Goal: Information Seeking & Learning: Learn about a topic

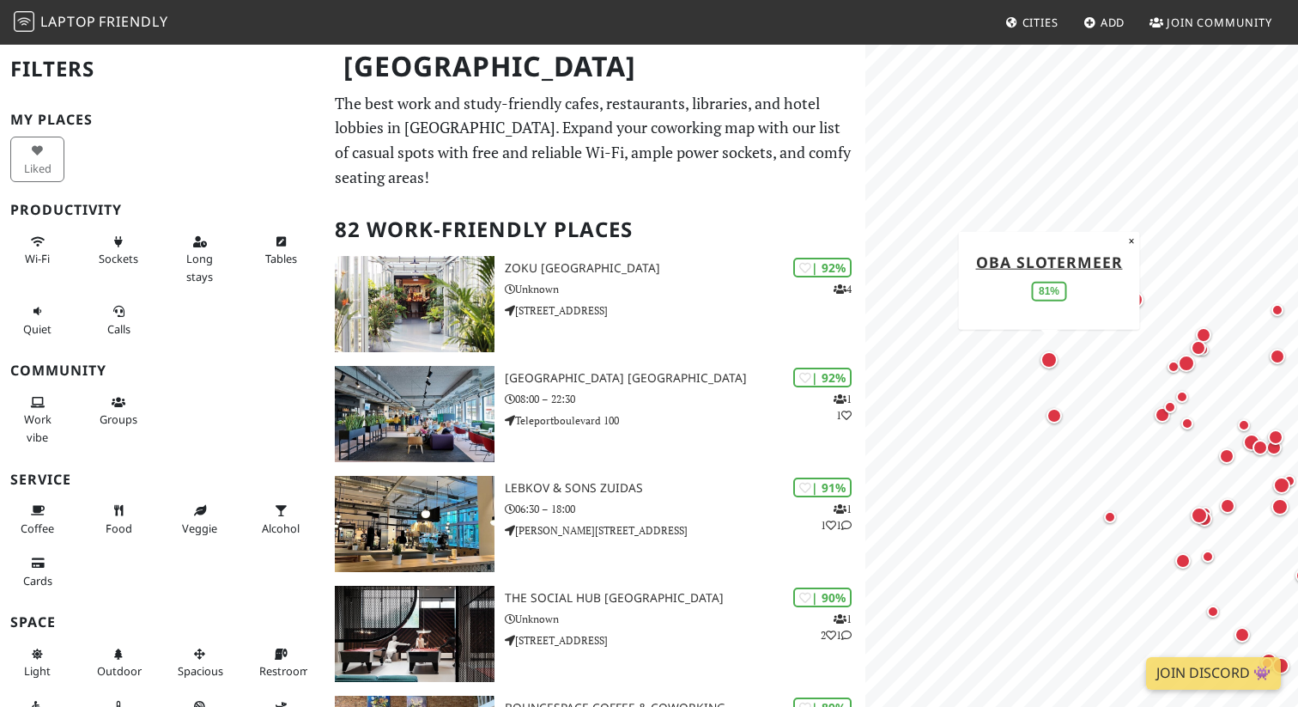
click at [1048, 361] on div "Map marker" at bounding box center [1049, 359] width 17 height 17
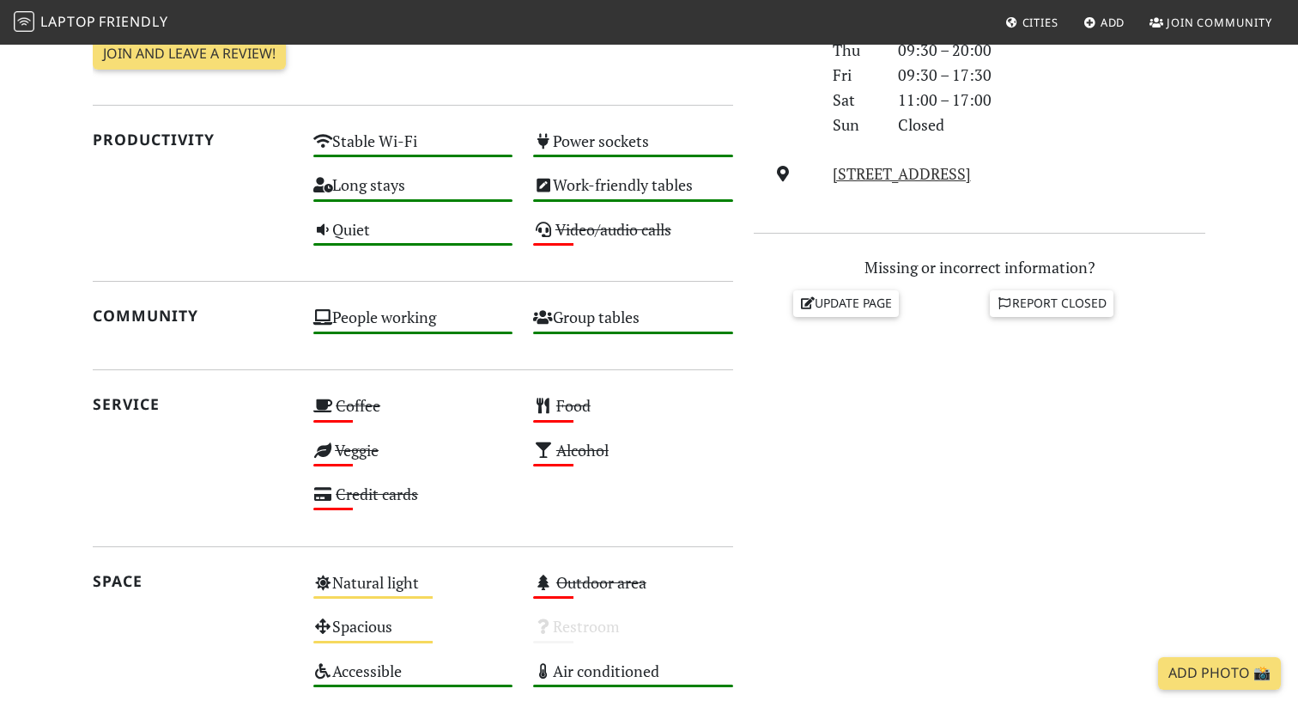
scroll to position [605, 0]
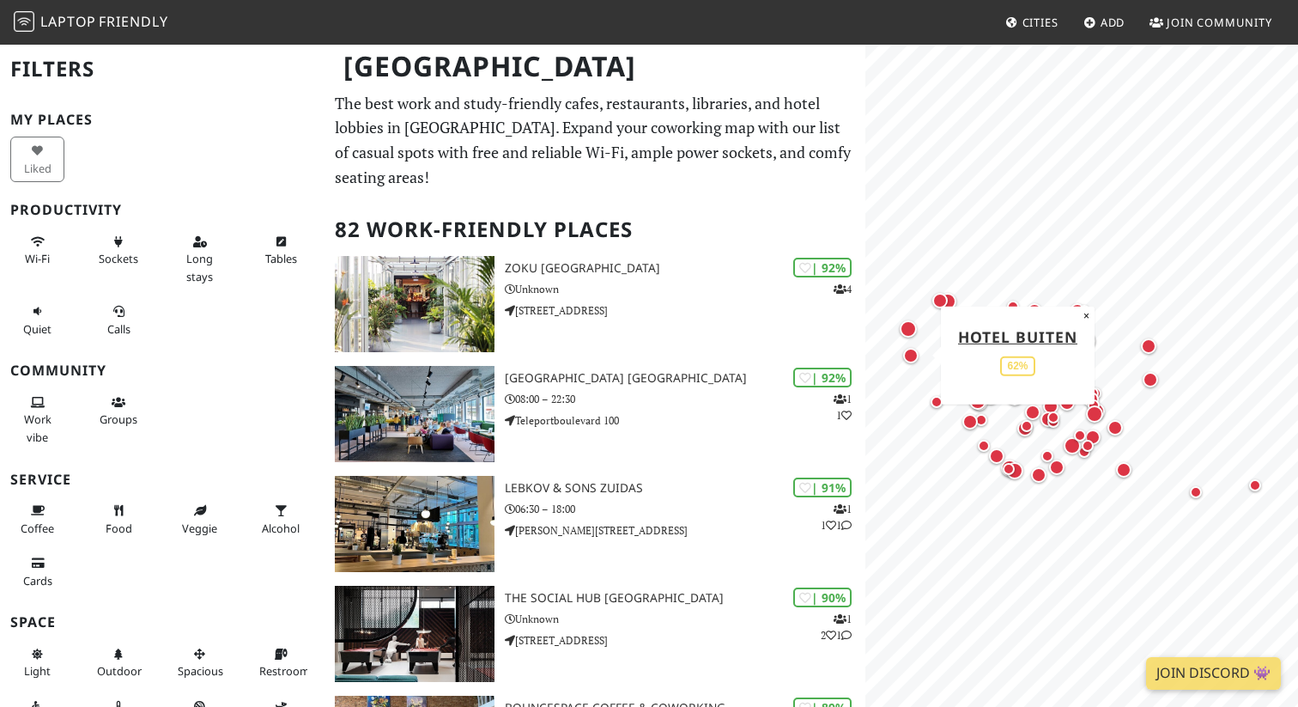
click at [915, 356] on div "Map marker" at bounding box center [910, 355] width 15 height 15
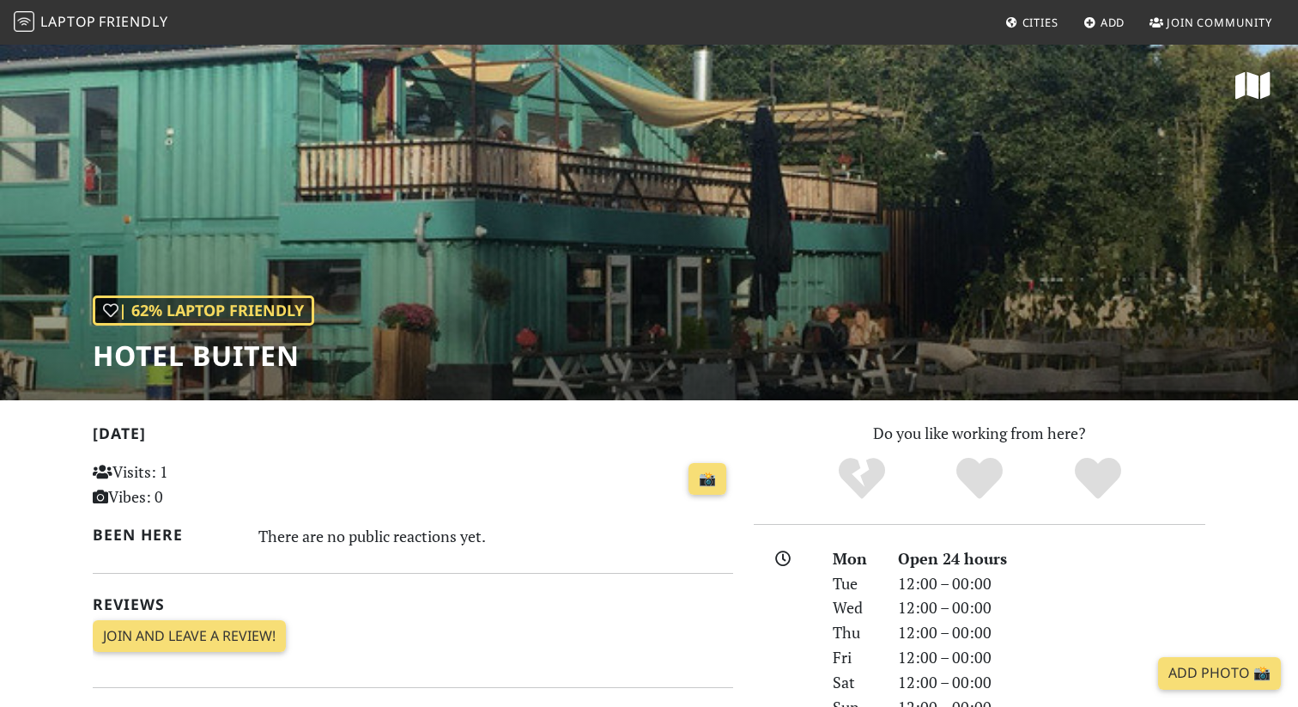
click at [627, 282] on div "| 62% Laptop Friendly Hotel Buiten" at bounding box center [649, 221] width 1298 height 357
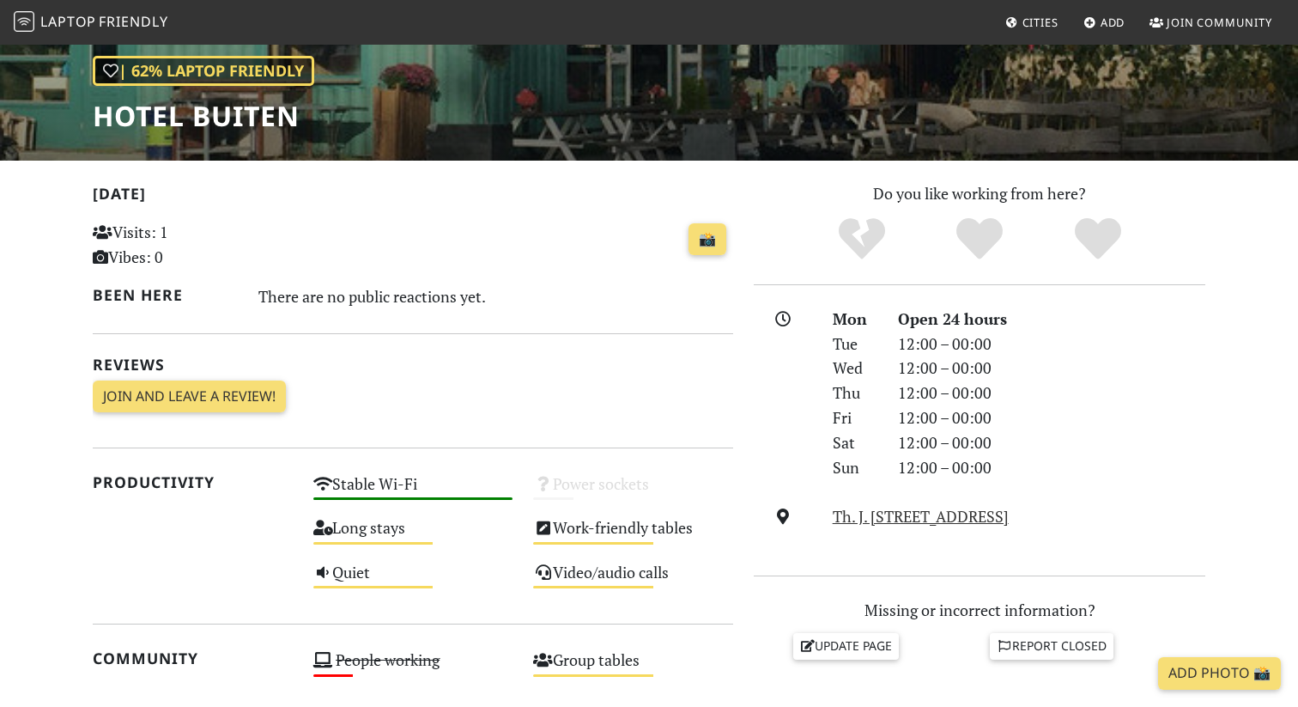
scroll to position [219, 0]
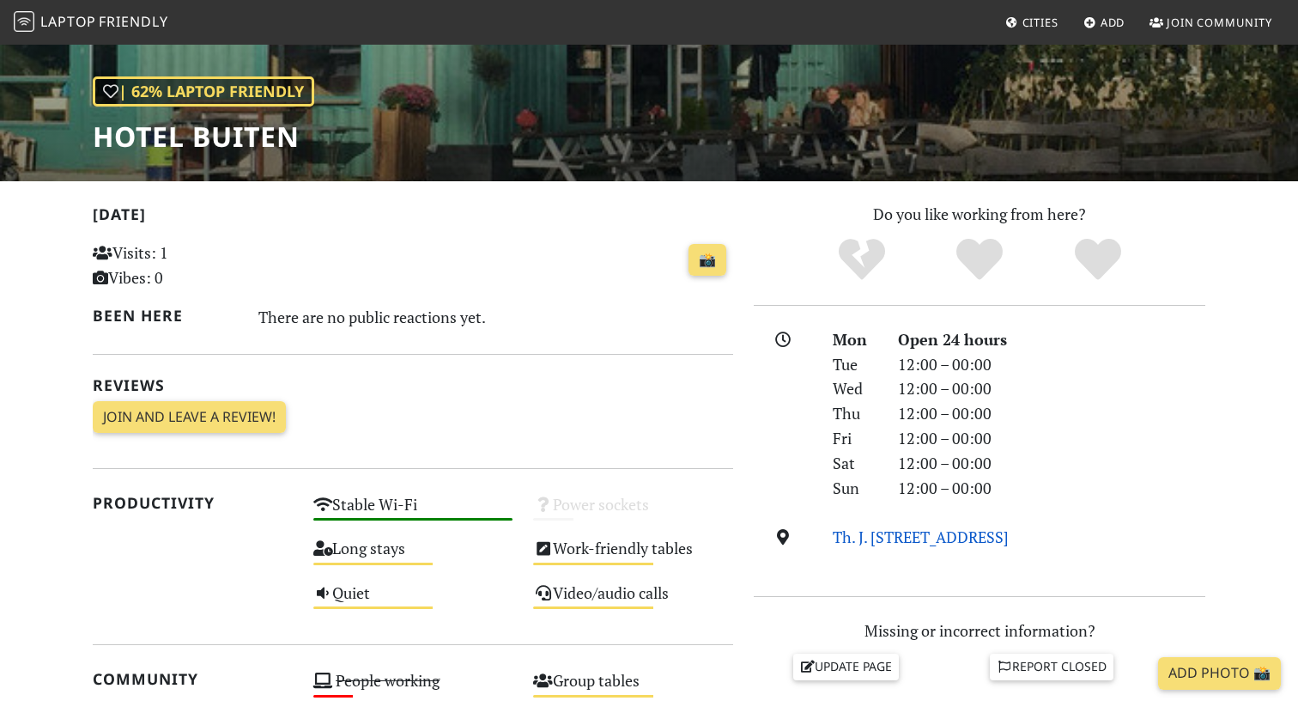
click at [970, 541] on link "Th. J. Lammerslaan 3, 1064 DH, Amsterdam" at bounding box center [921, 536] width 176 height 21
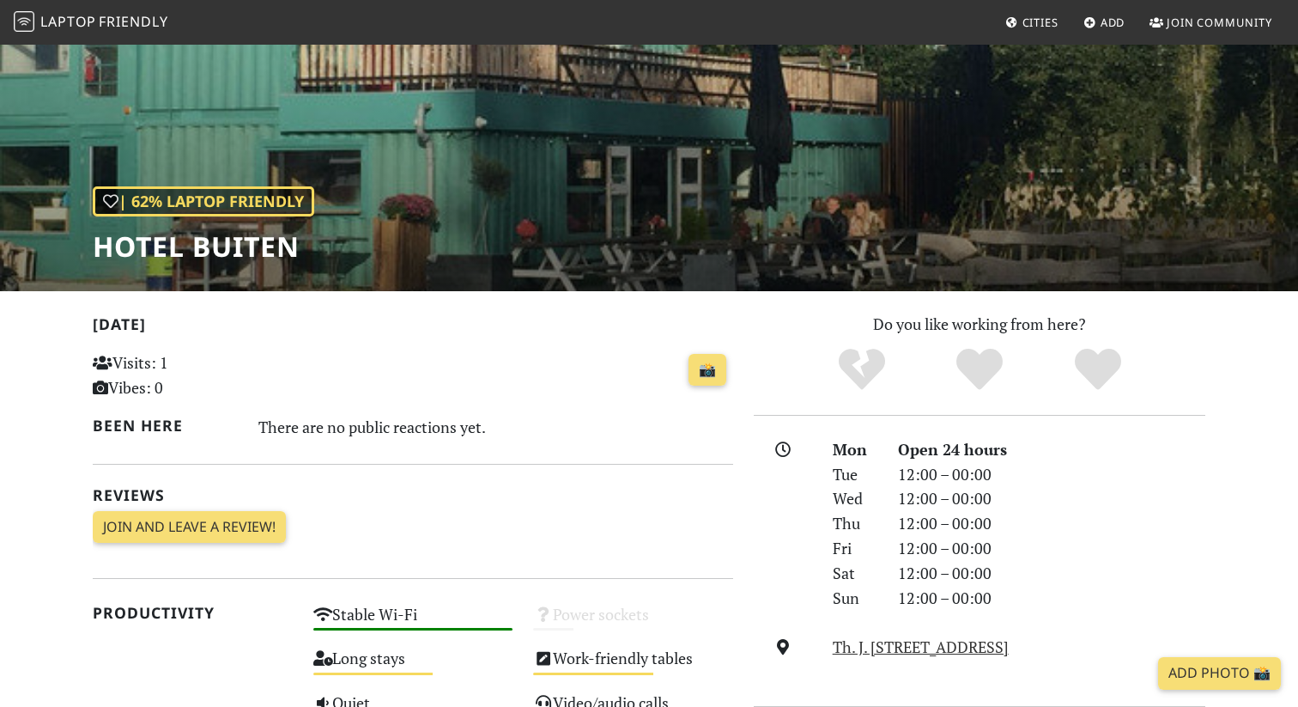
scroll to position [0, 0]
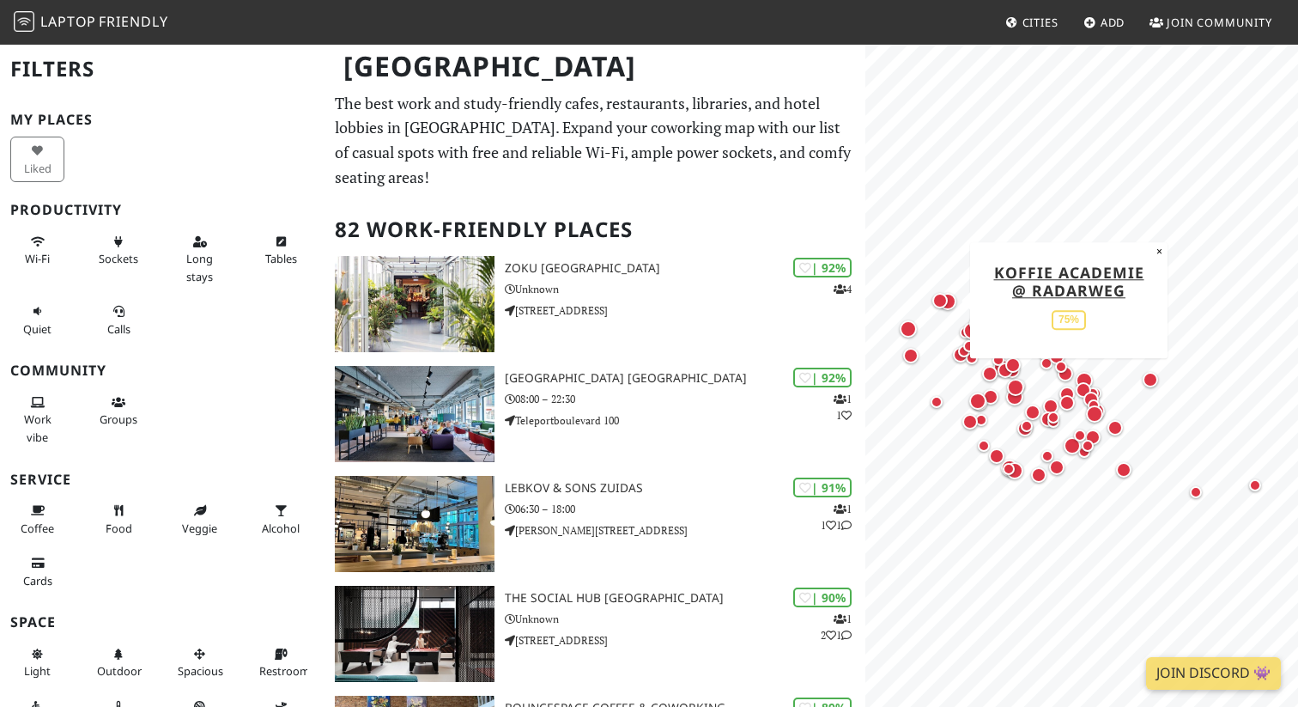
click at [939, 298] on div "Map marker" at bounding box center [940, 300] width 15 height 15
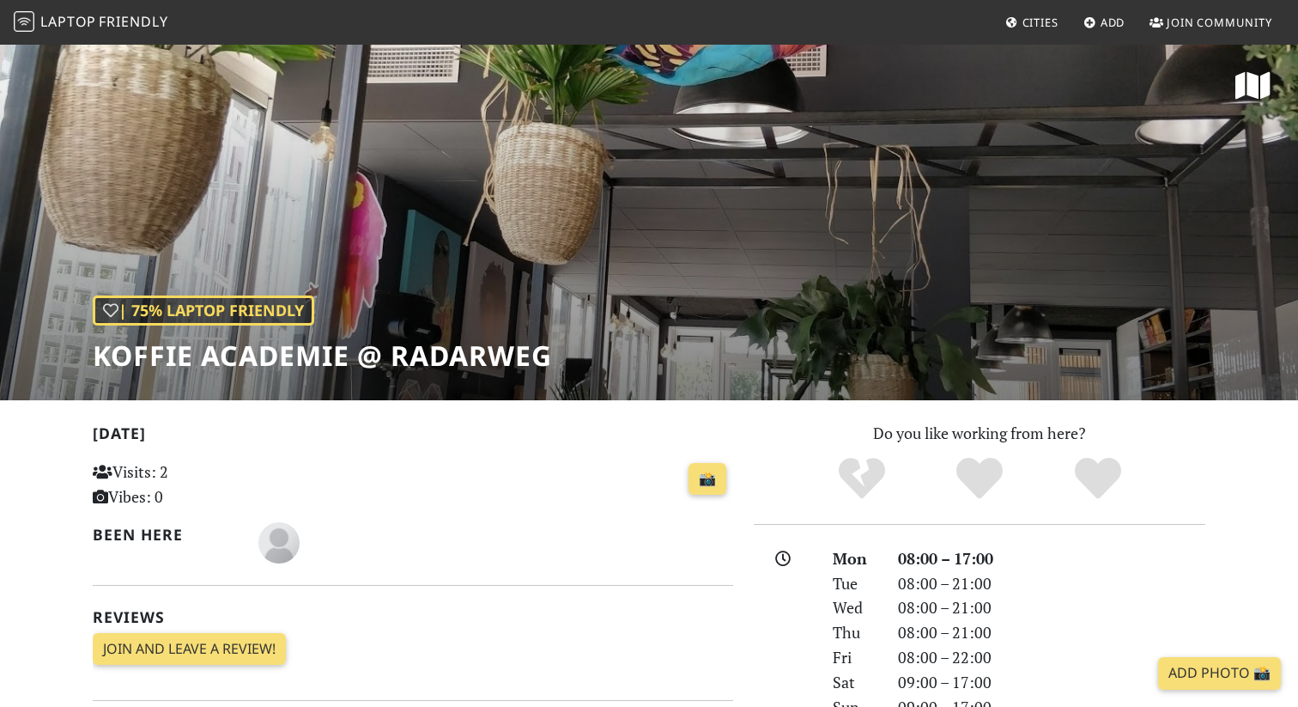
click at [659, 288] on div "| 75% Laptop Friendly Koffie Academie @ Radarweg" at bounding box center [649, 221] width 1298 height 357
